Goal: Task Accomplishment & Management: Use online tool/utility

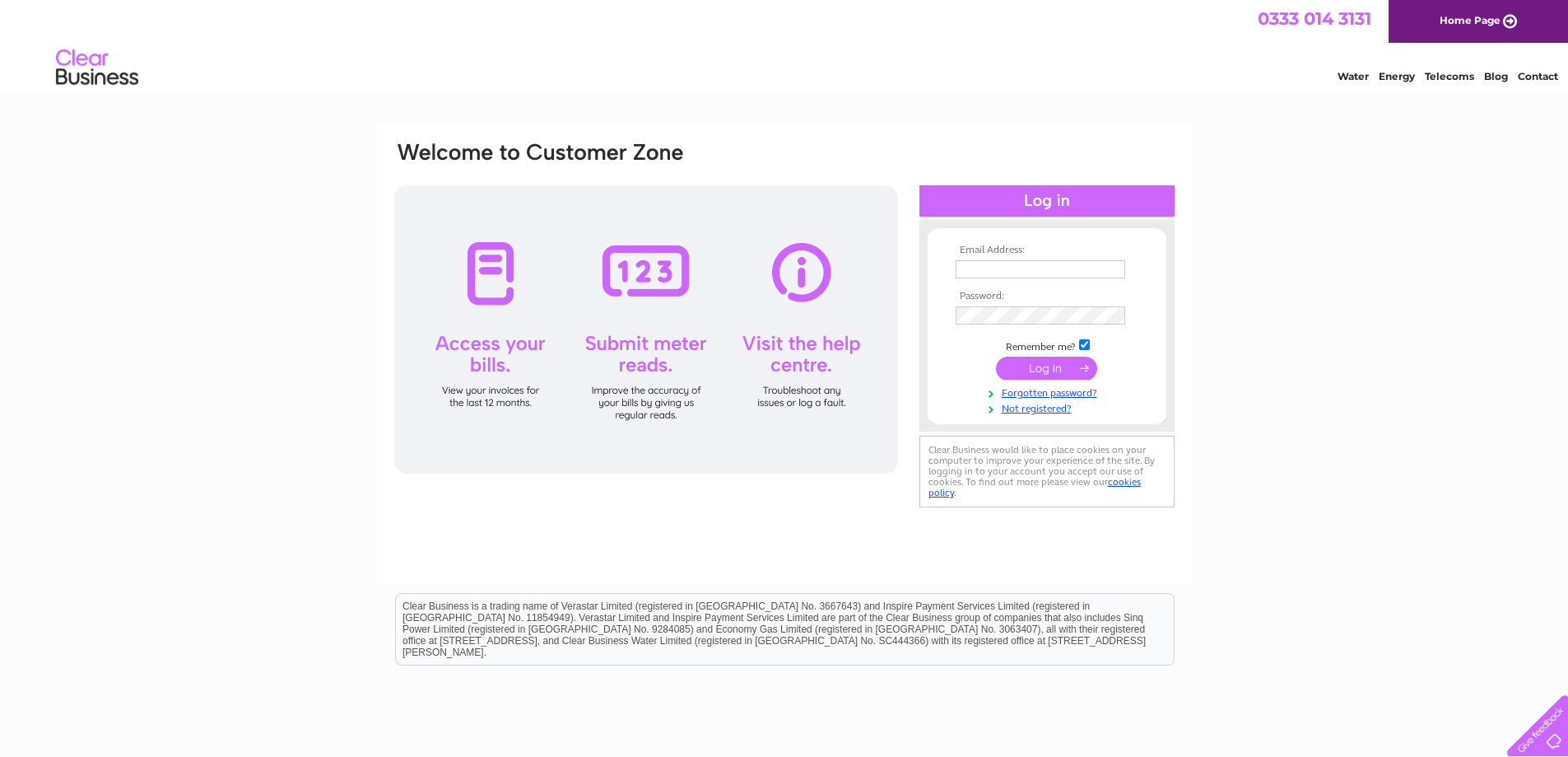
type input "[EMAIL_ADDRESS][DOMAIN_NAME]"
click at [1063, 366] on input "submit" at bounding box center [1046, 368] width 101 height 24
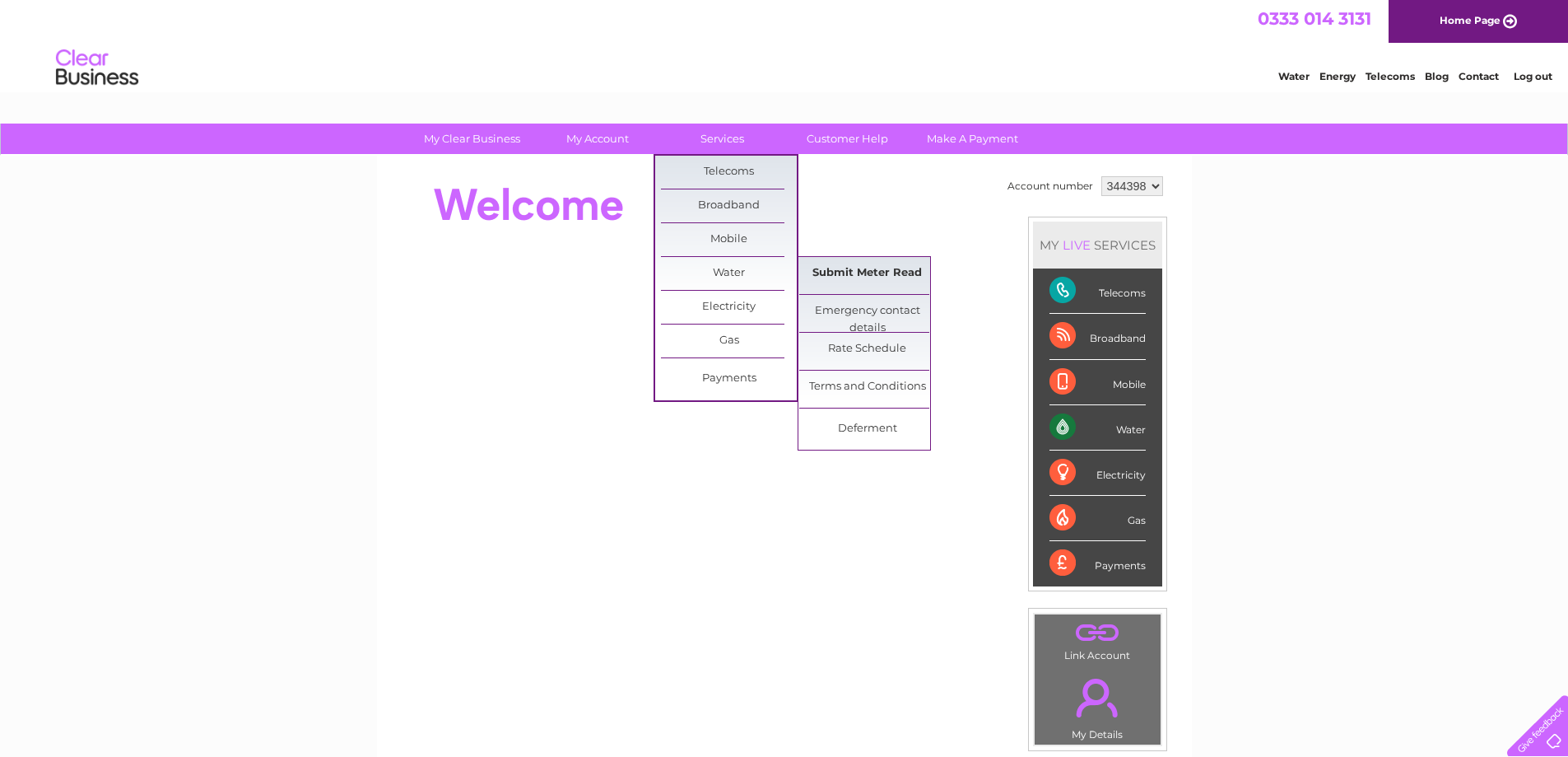
click at [852, 267] on link "Submit Meter Read" at bounding box center [867, 273] width 136 height 33
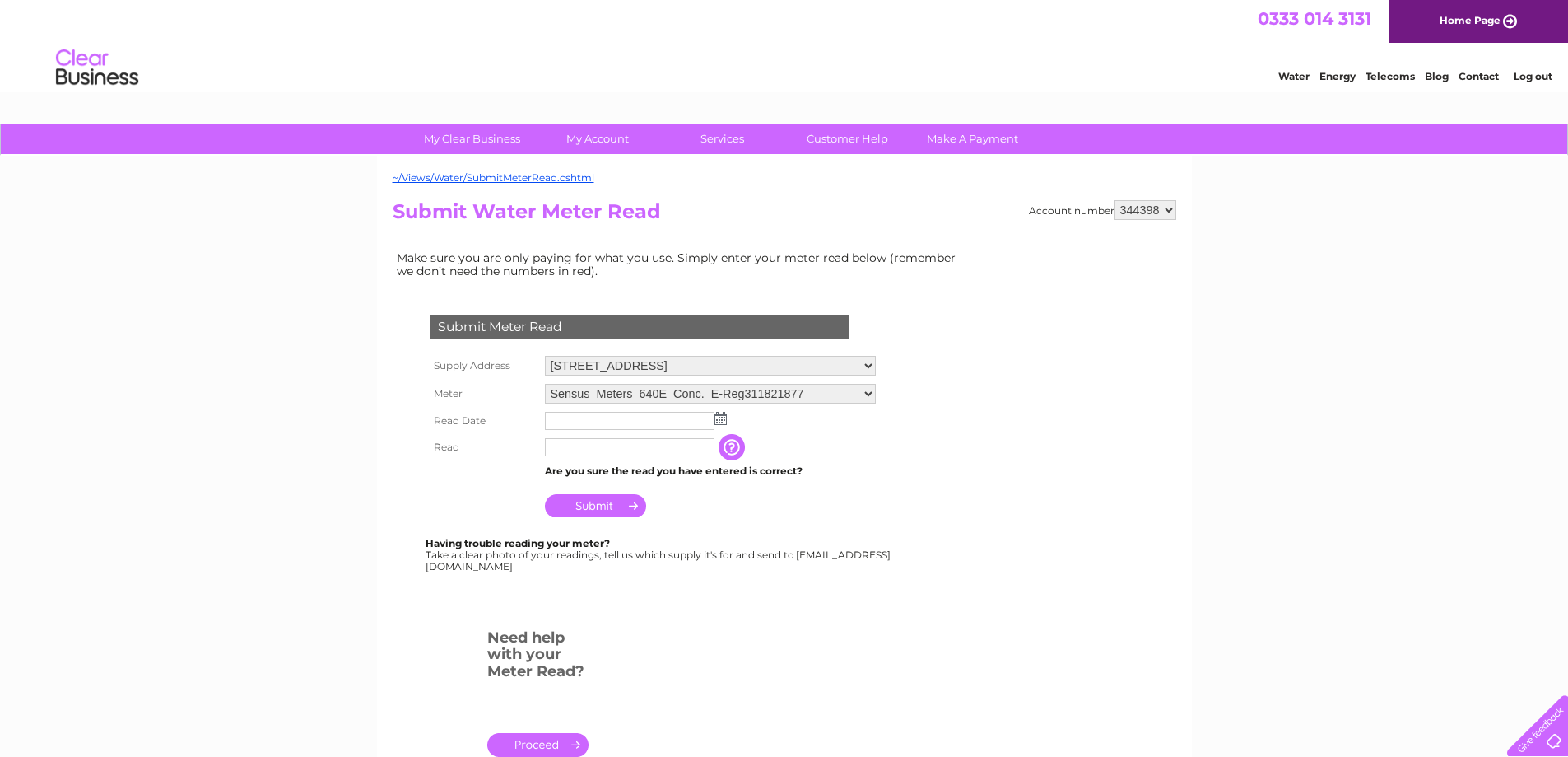
click at [718, 419] on img at bounding box center [720, 417] width 13 height 13
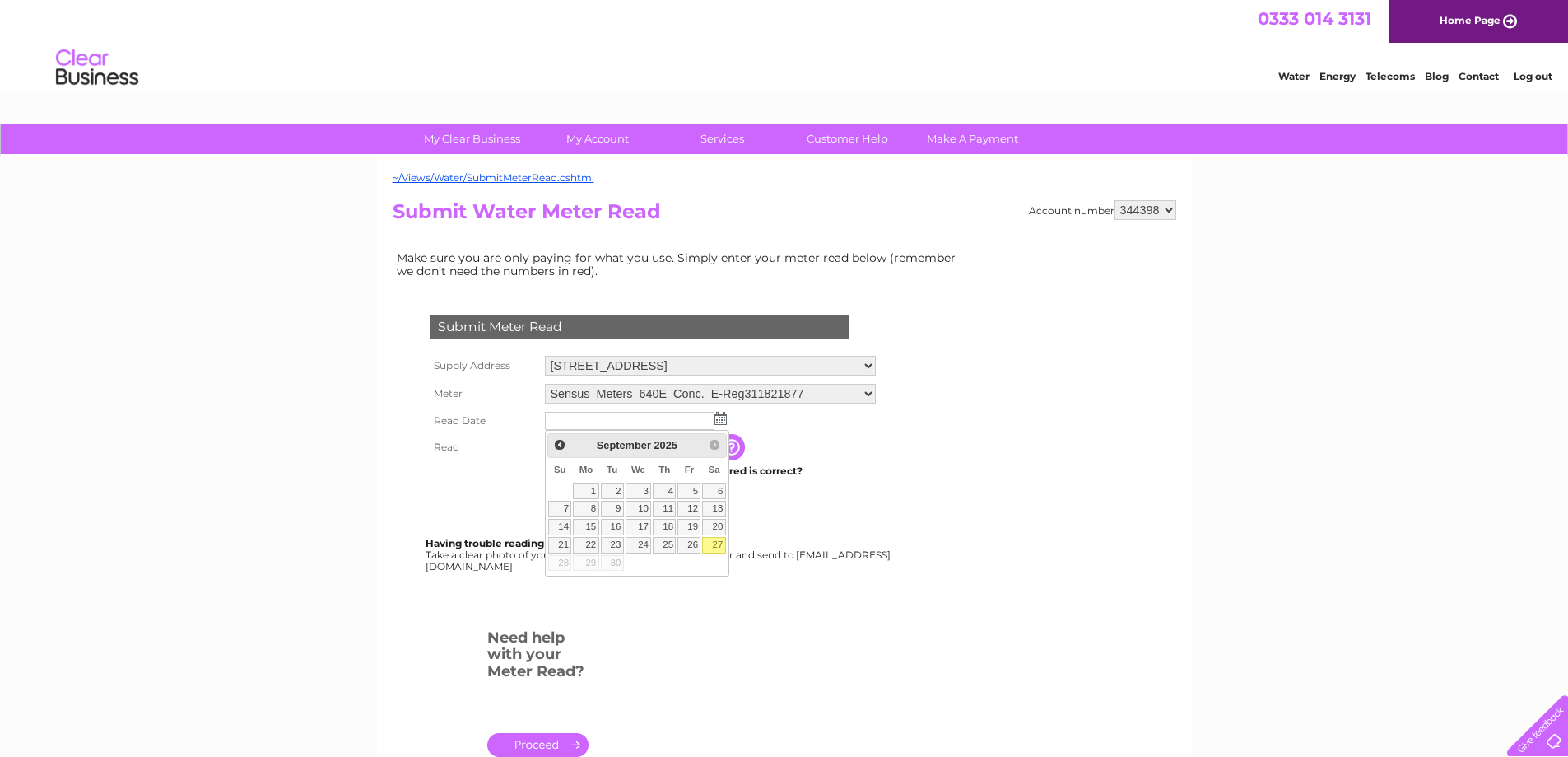
click at [713, 544] on link "27" at bounding box center [714, 544] width 23 height 17
type input "2025/09/27"
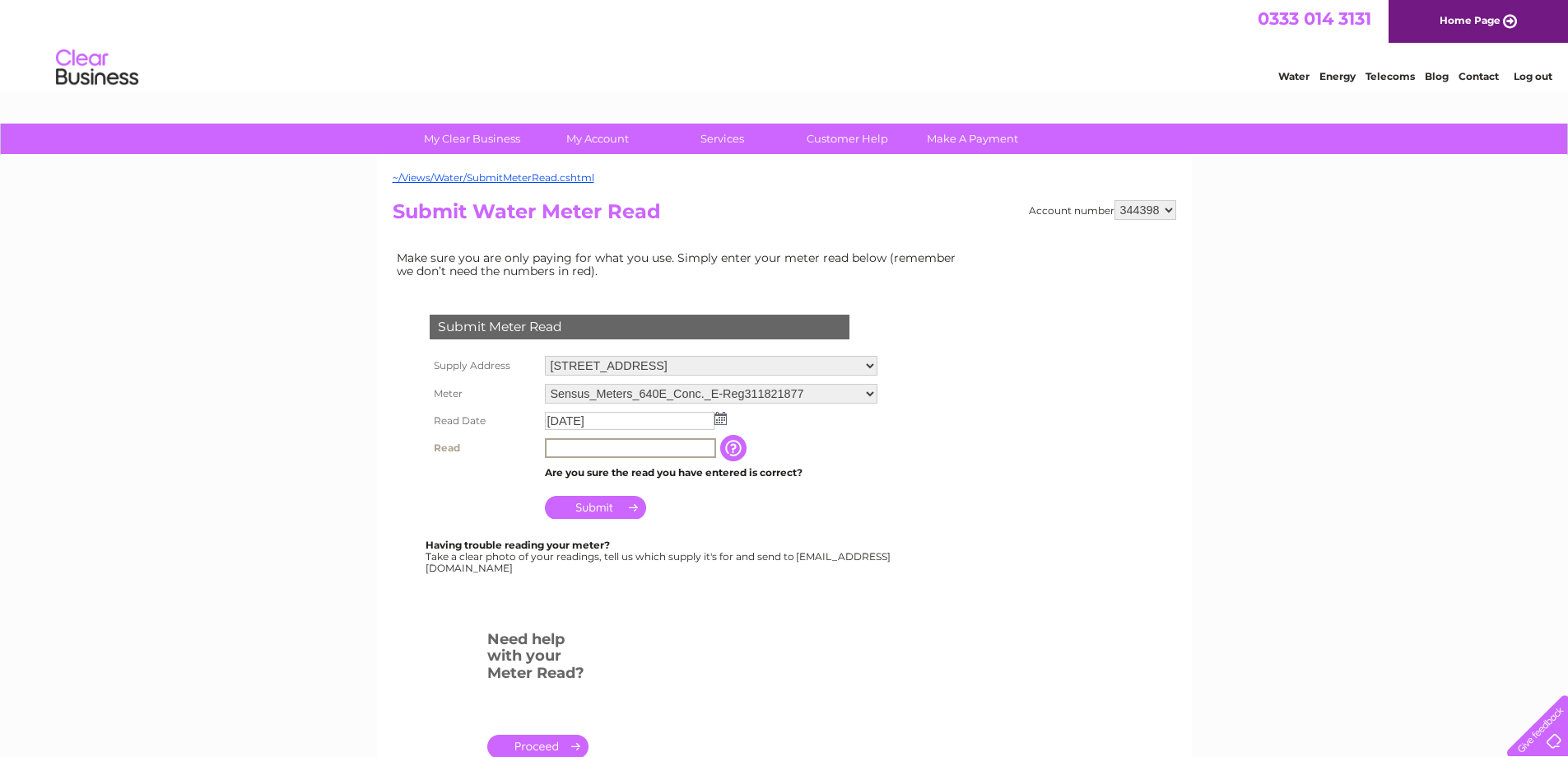
click at [633, 445] on input "text" at bounding box center [630, 448] width 171 height 20
type input "002445"
click at [598, 499] on input "Submit" at bounding box center [595, 506] width 101 height 24
